Goal: Consume media (video, audio): Consume media (video, audio)

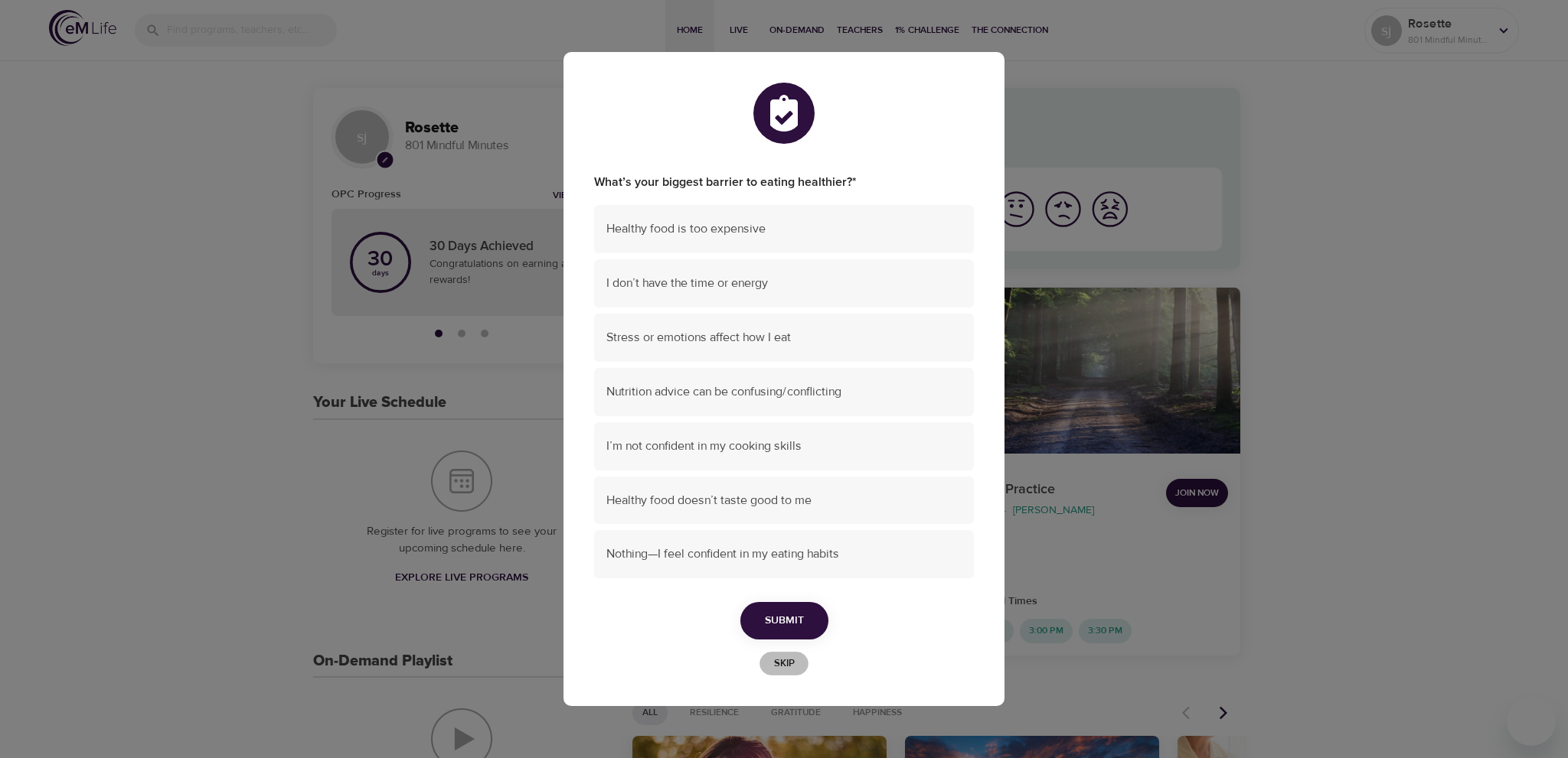
click at [793, 667] on span "Skip" at bounding box center [784, 664] width 34 height 17
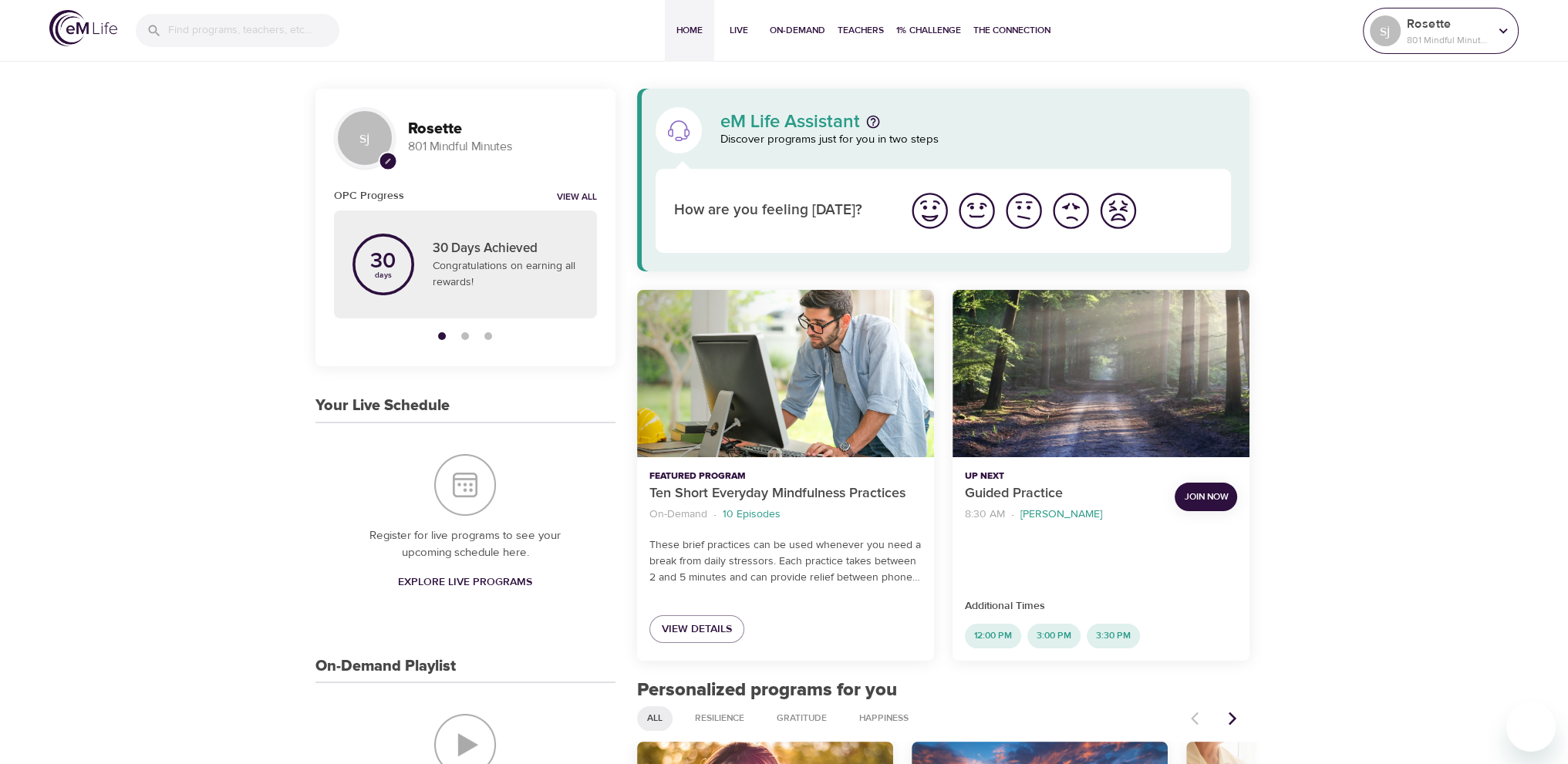
click at [1457, 15] on p "Rosette" at bounding box center [1448, 24] width 82 height 19
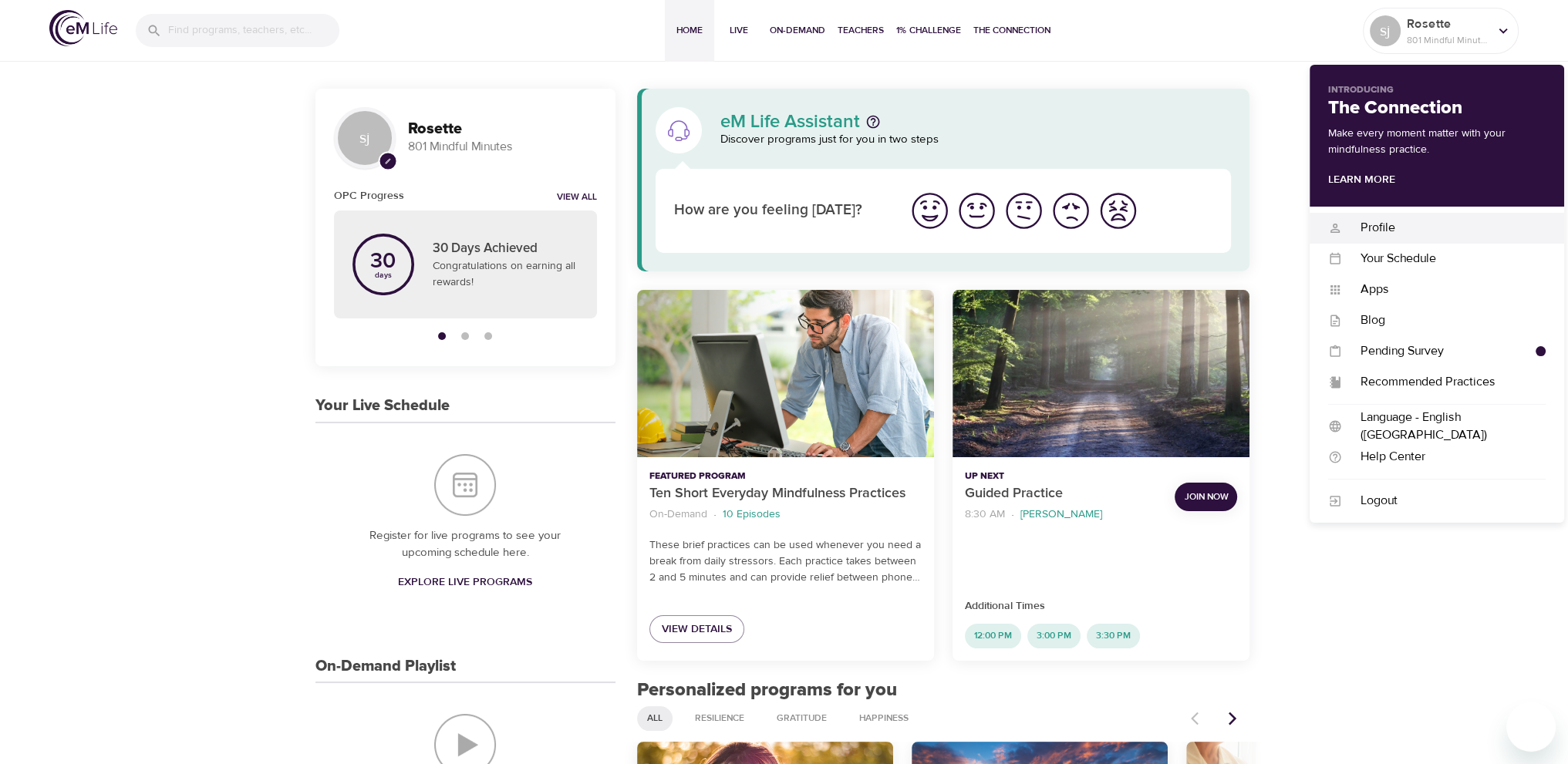
click at [1401, 225] on div "Profile" at bounding box center [1444, 228] width 204 height 18
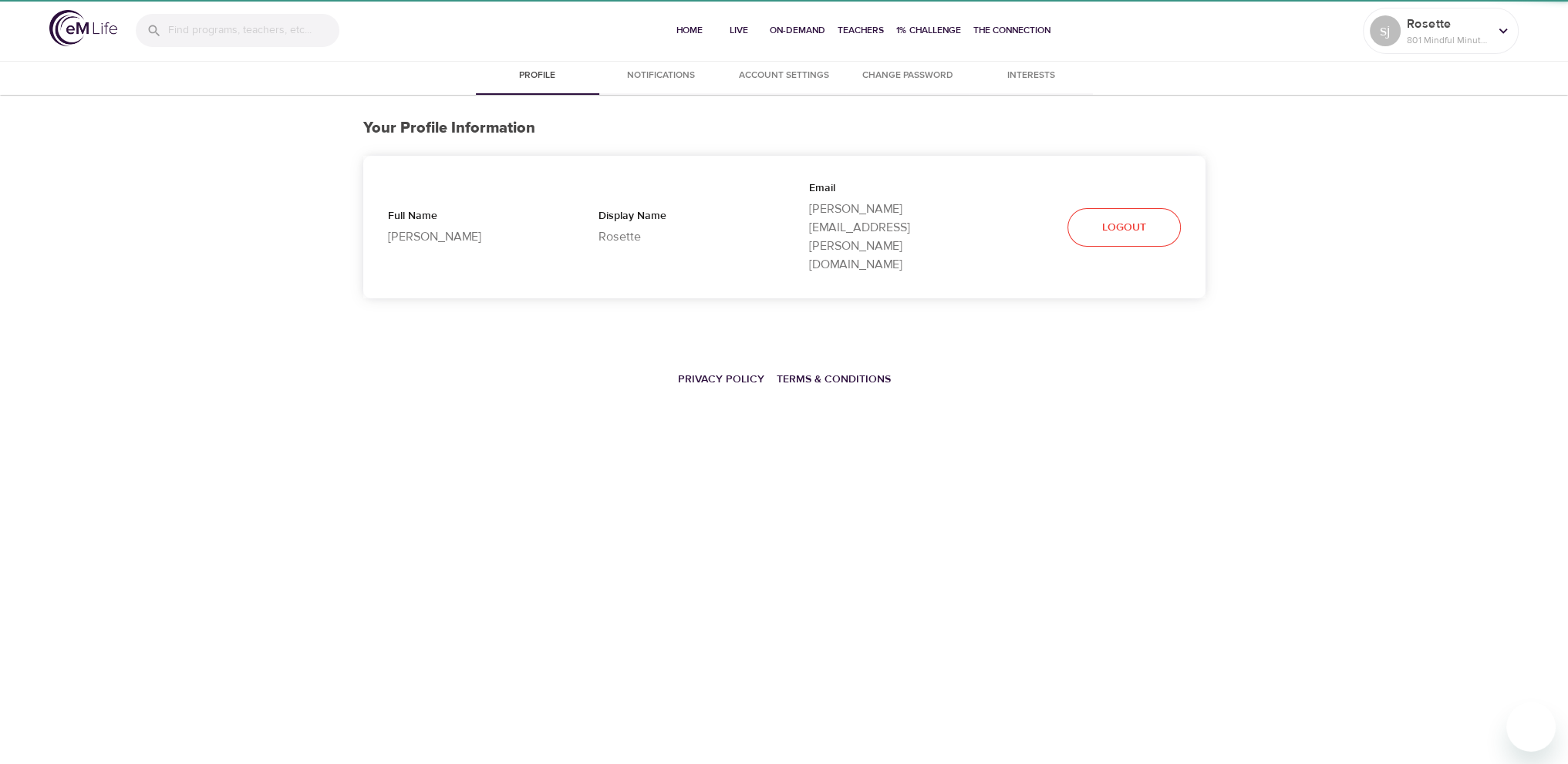
select select "10"
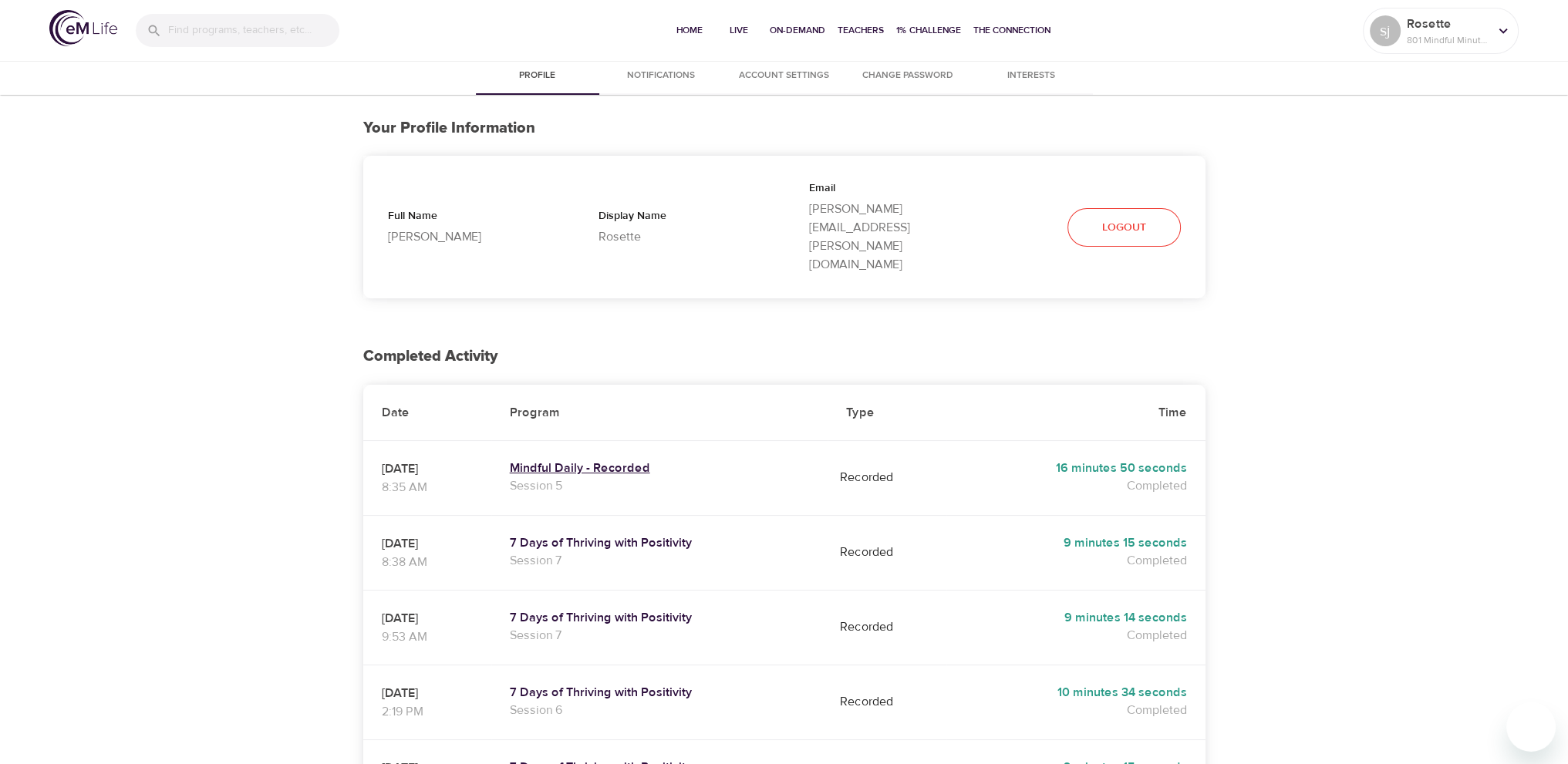
click at [633, 461] on h5 "Mindful Daily - Recorded" at bounding box center [660, 469] width 300 height 16
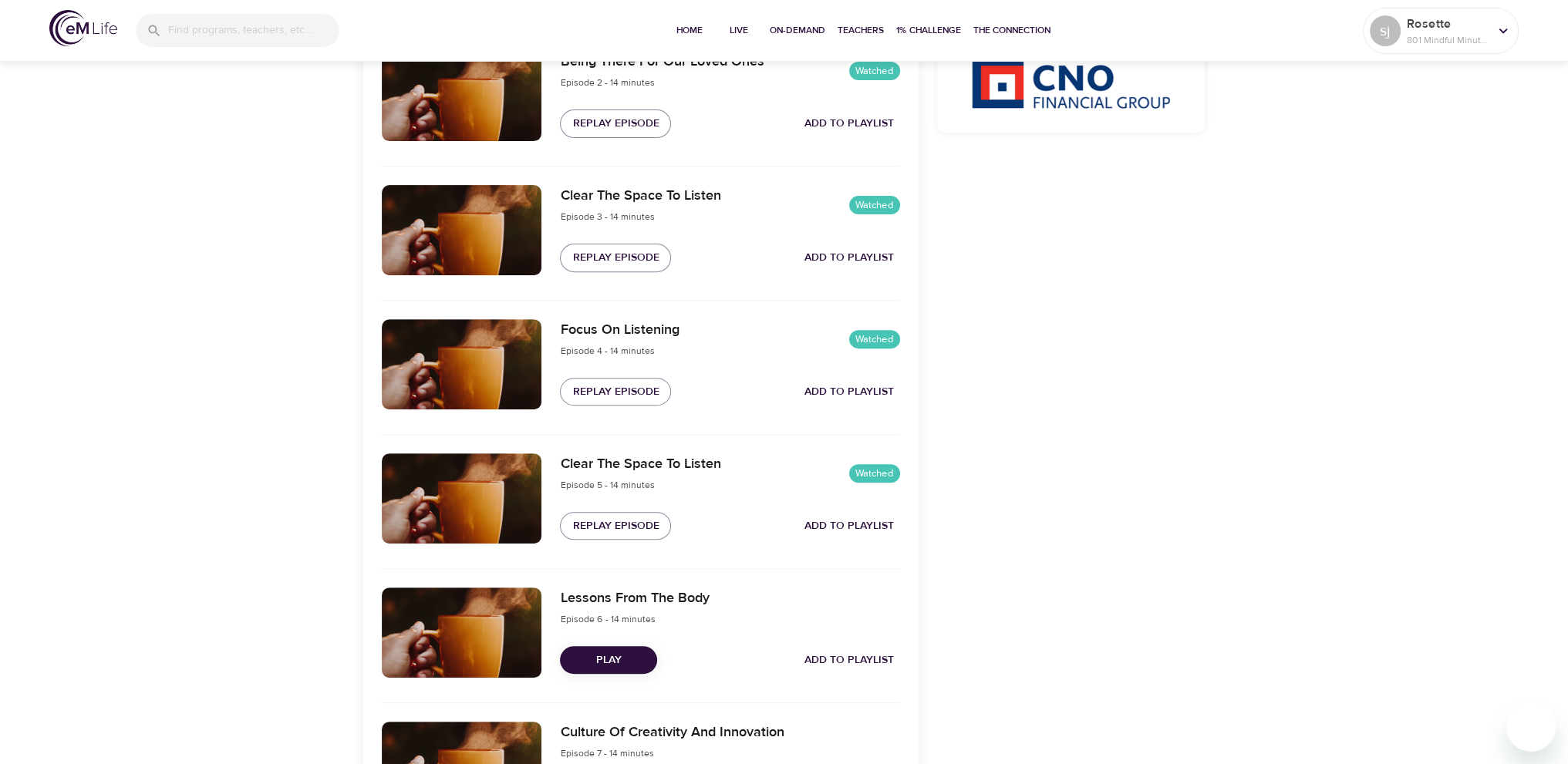
scroll to position [872, 0]
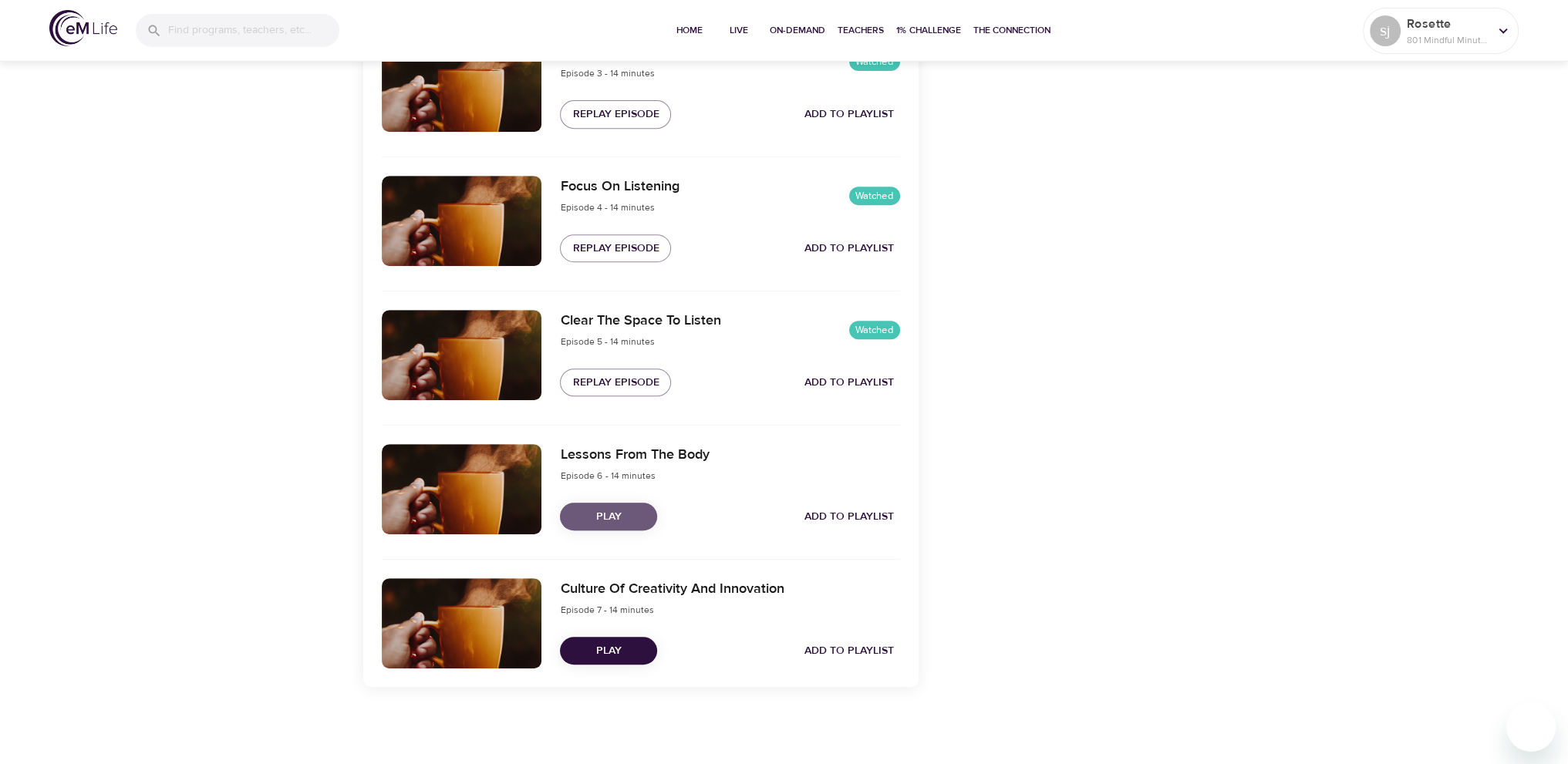
click at [627, 515] on span "Play" at bounding box center [608, 517] width 72 height 19
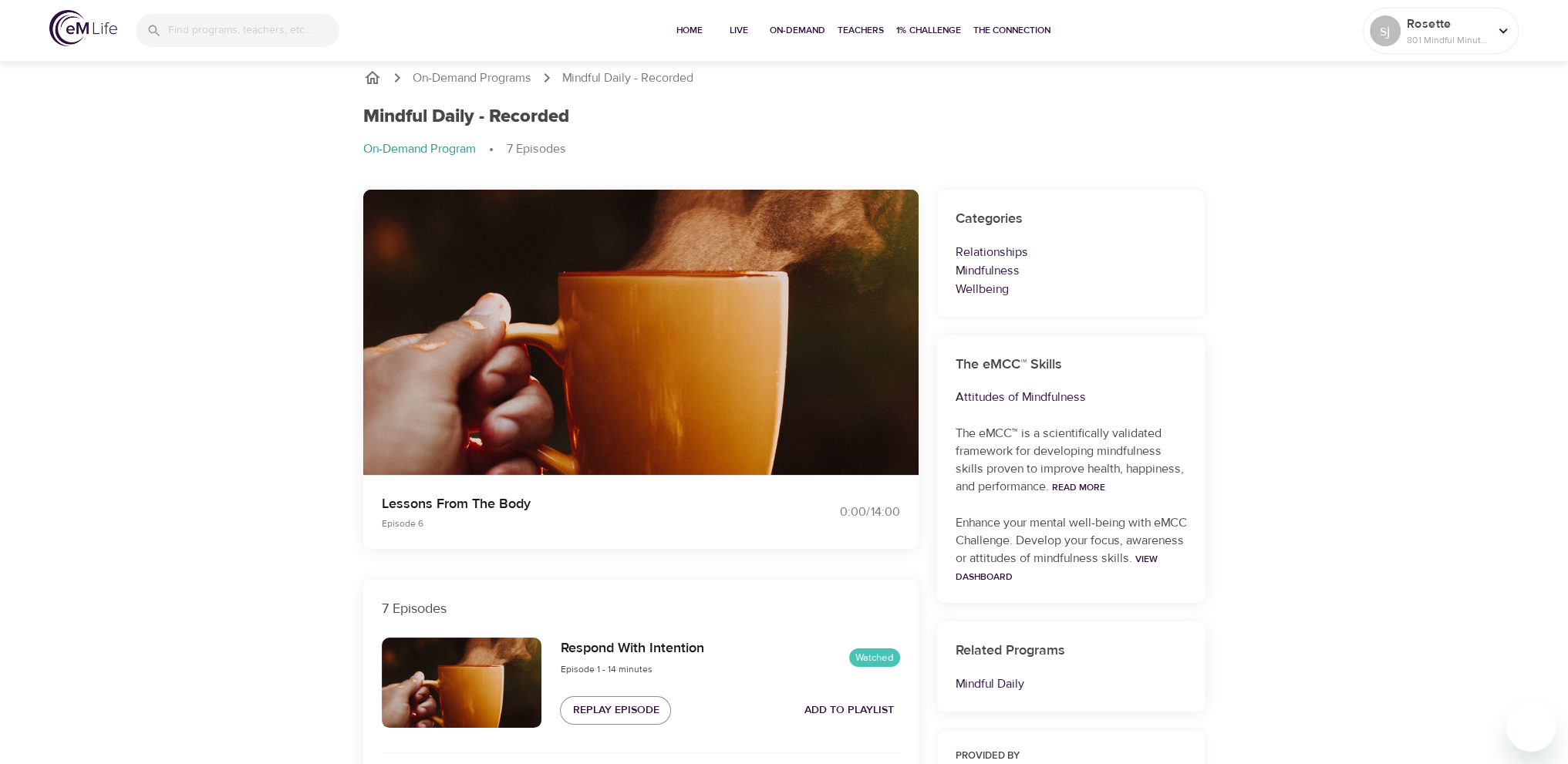
scroll to position [0, 0]
